Goal: Task Accomplishment & Management: Manage account settings

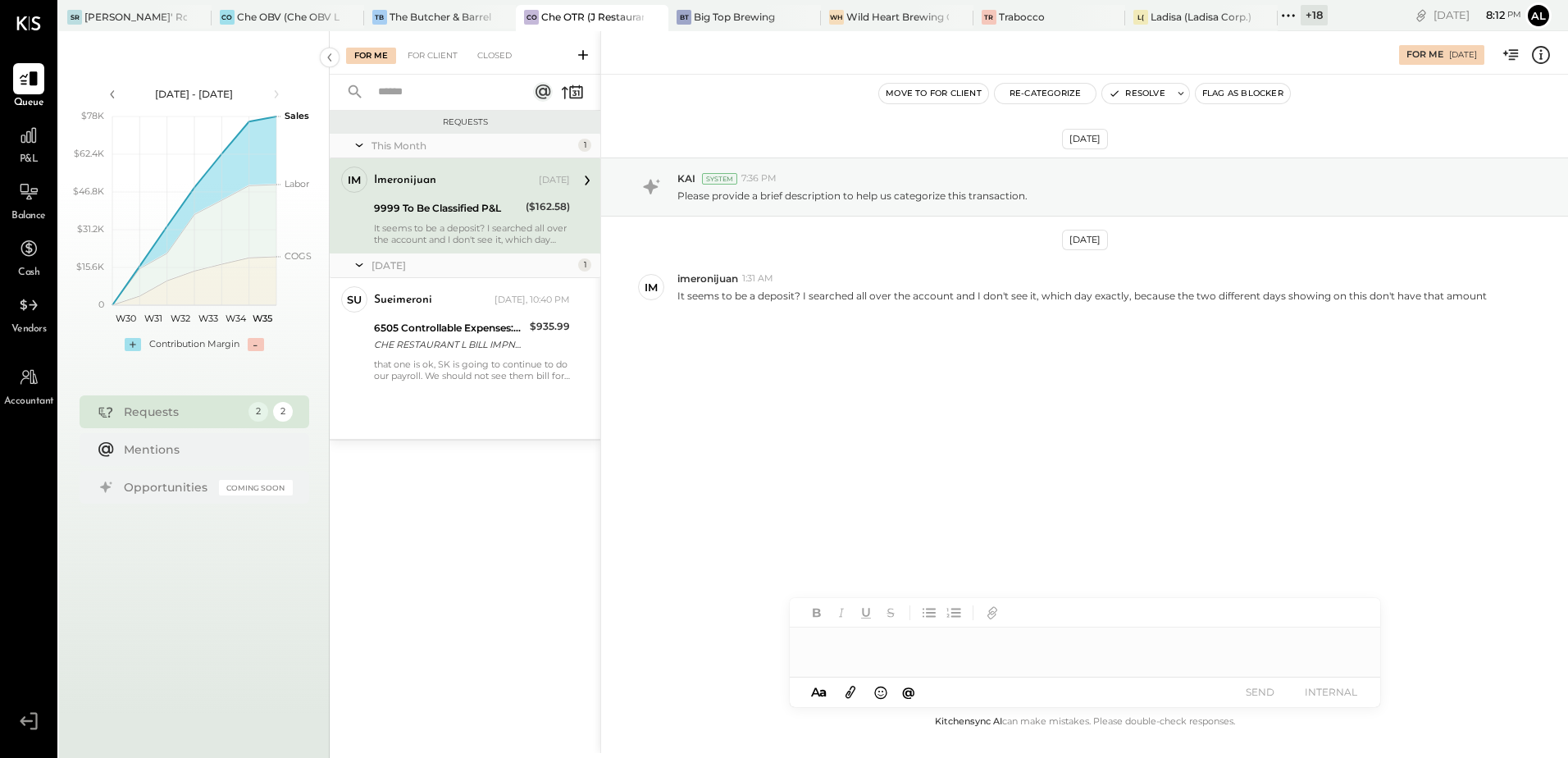
click at [1285, 13] on icon at bounding box center [1288, 15] width 21 height 21
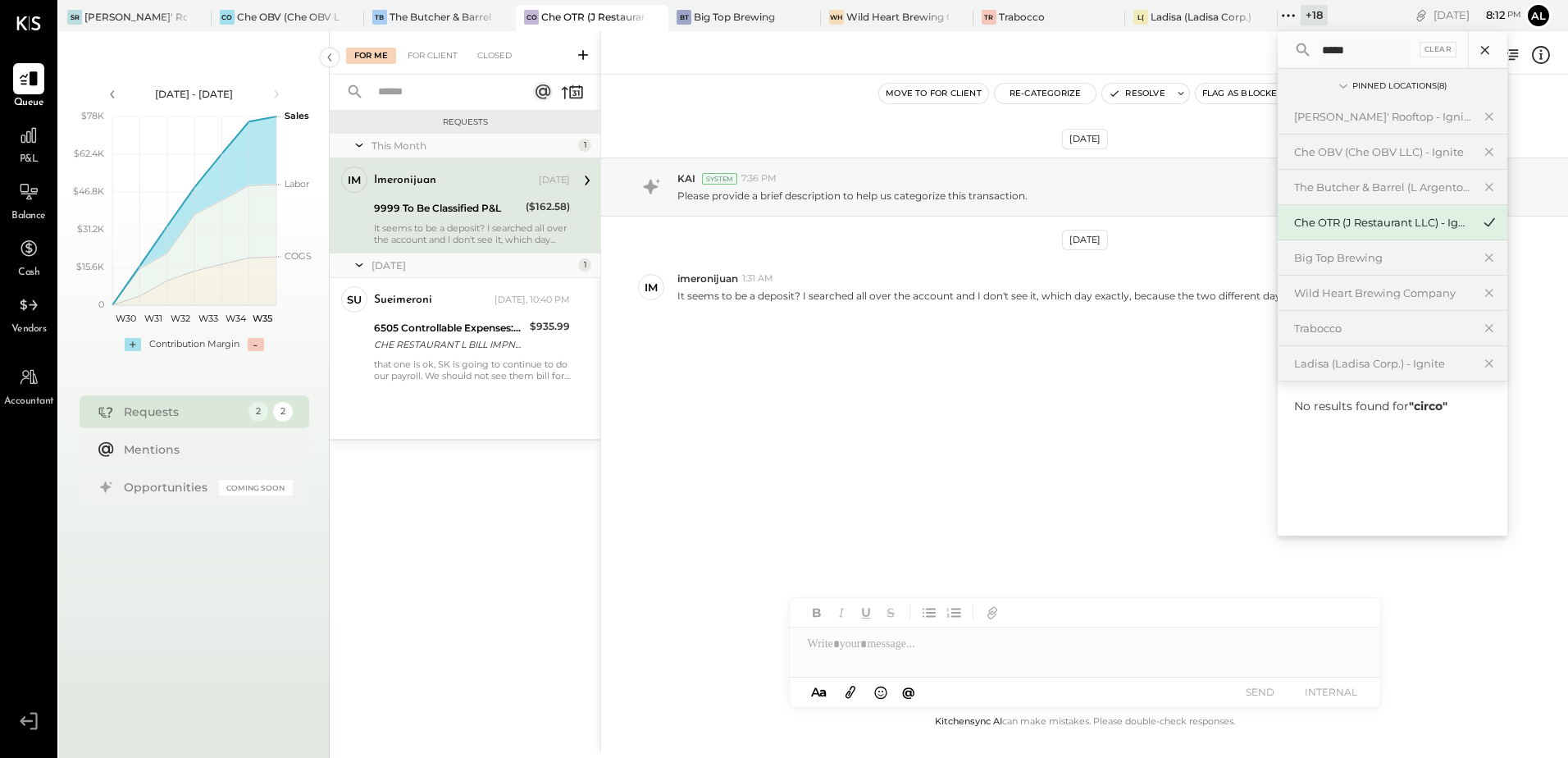
click at [1488, 50] on icon at bounding box center [1484, 50] width 21 height 21
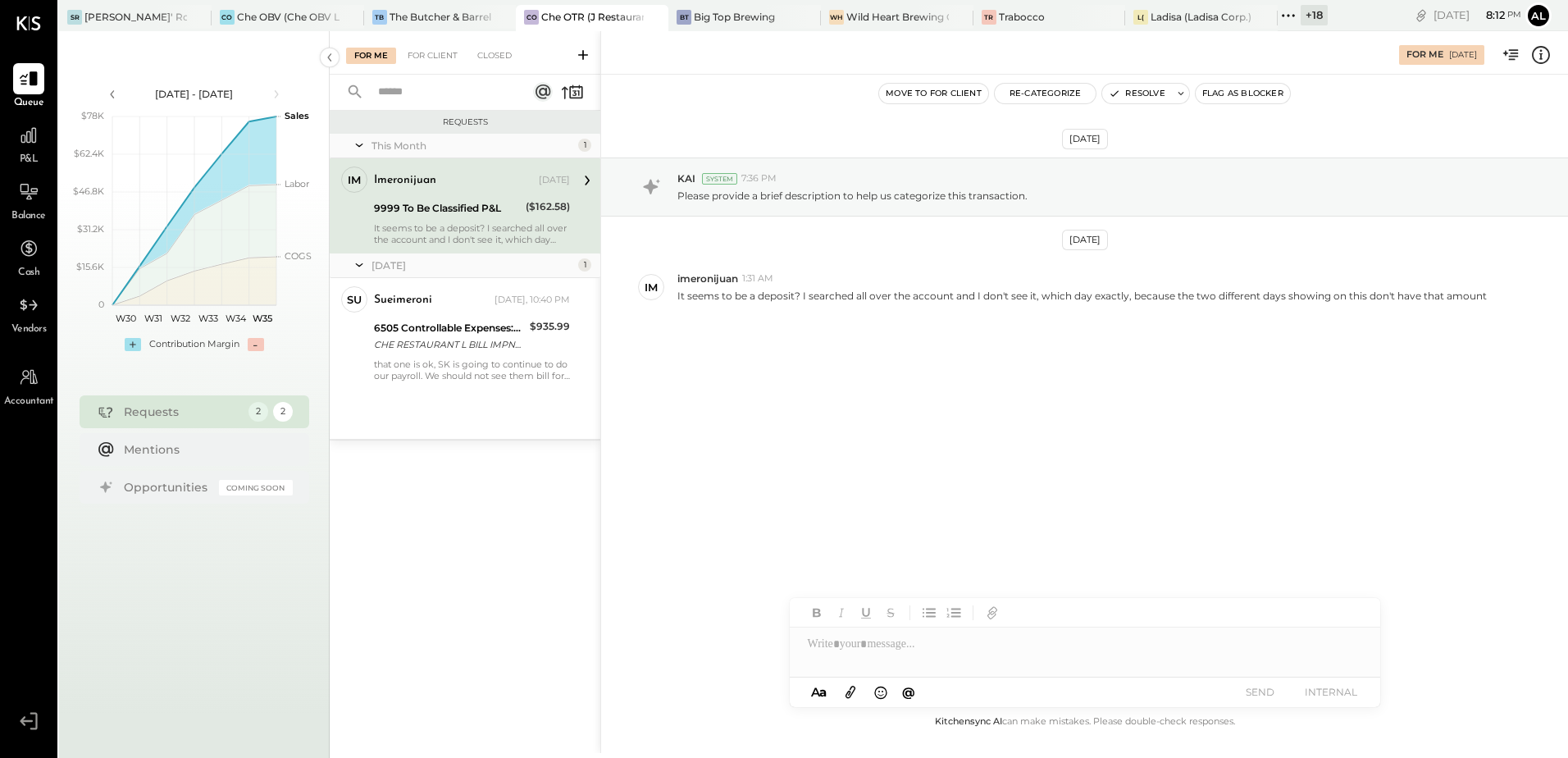
click at [1306, 18] on div "+ 18" at bounding box center [1314, 15] width 27 height 20
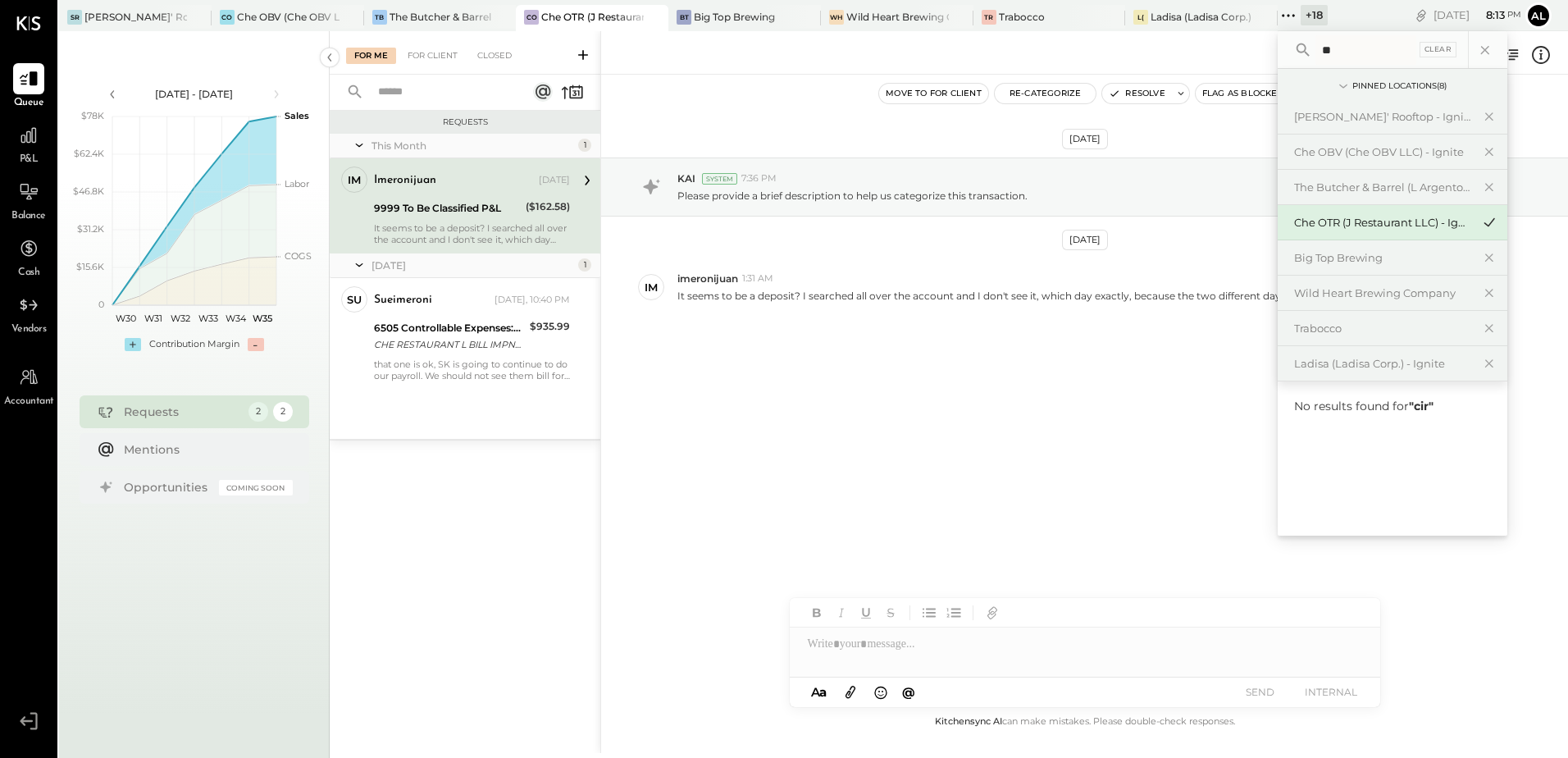
type input "*"
type input "*****"
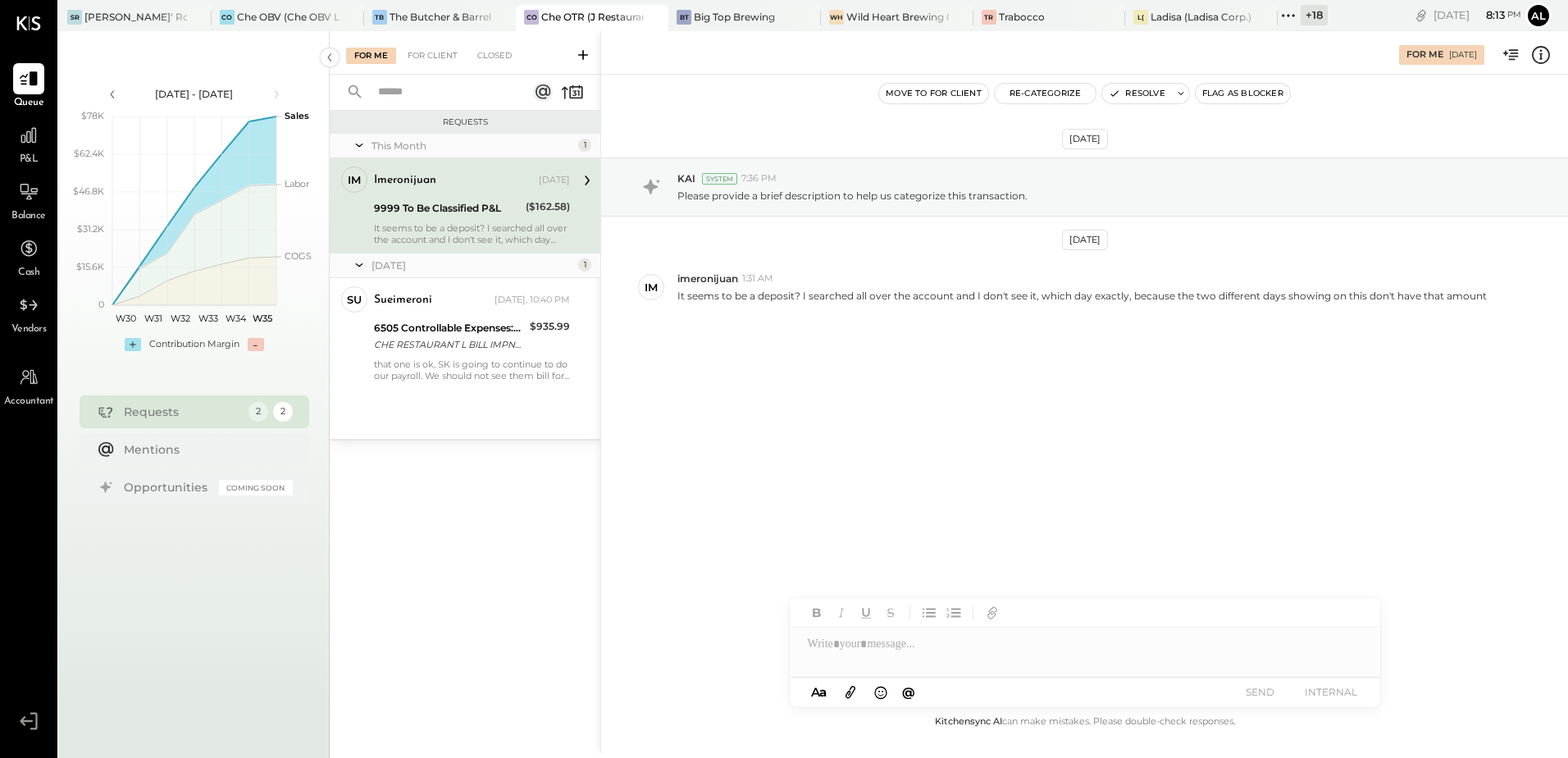
click at [1215, 52] on div "For Me [DATE]" at bounding box center [1084, 52] width 967 height 32
